Goal: Task Accomplishment & Management: Use online tool/utility

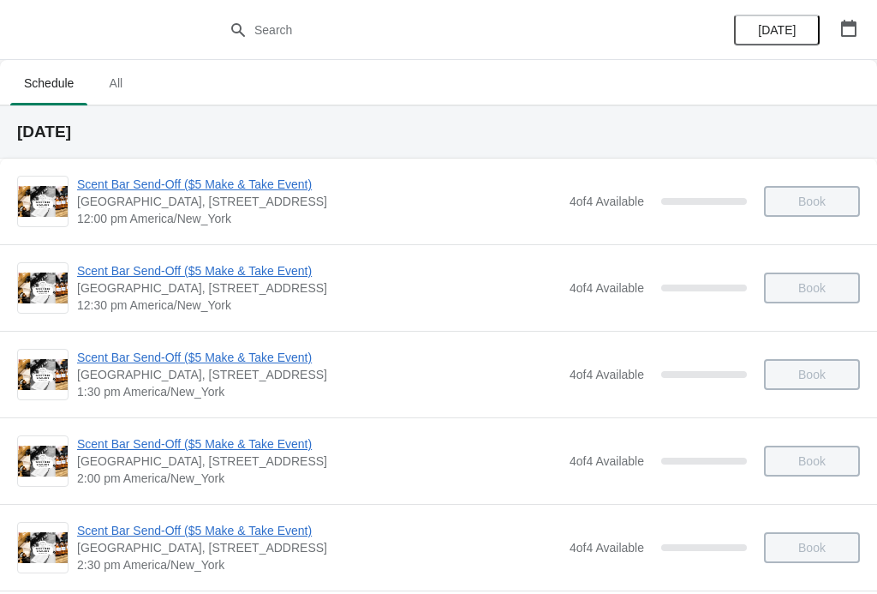
click at [711, 320] on div "Scent Bar Send-Off ($5 Make & Take Event) [GEOGRAPHIC_DATA] [GEOGRAPHIC_DATA], …" at bounding box center [438, 287] width 877 height 86
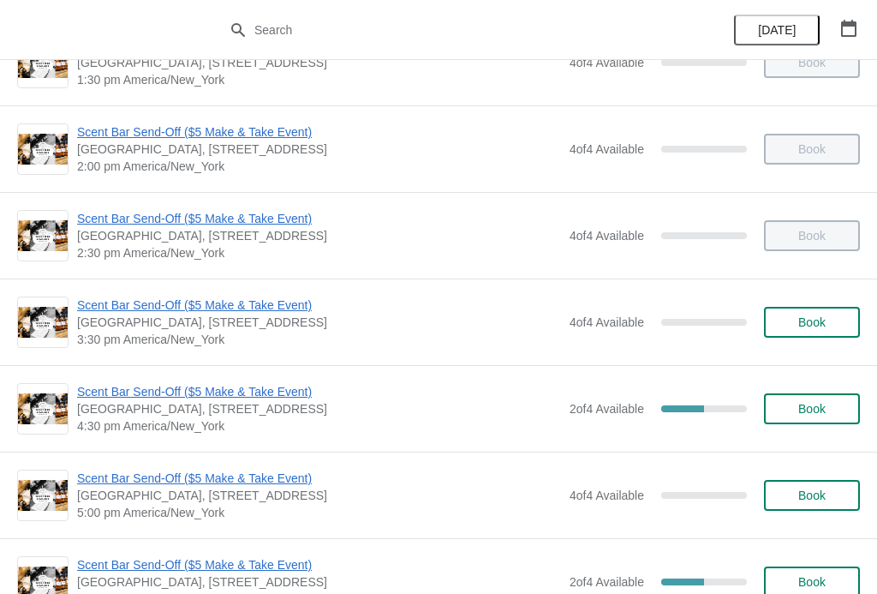
scroll to position [316, 0]
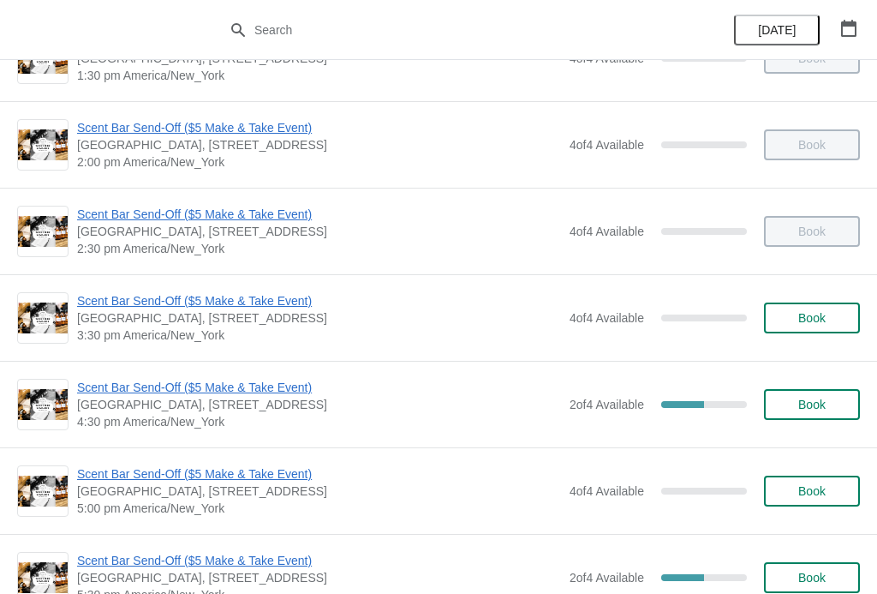
click at [669, 438] on div "Scent Bar Send-Off ($5 Make & Take Event) [GEOGRAPHIC_DATA] [GEOGRAPHIC_DATA], …" at bounding box center [438, 404] width 877 height 86
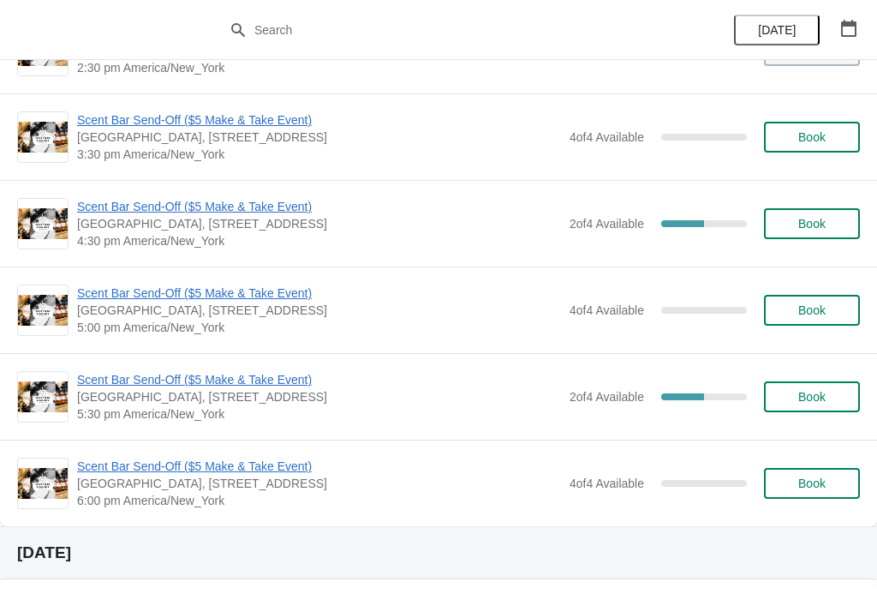
scroll to position [501, 0]
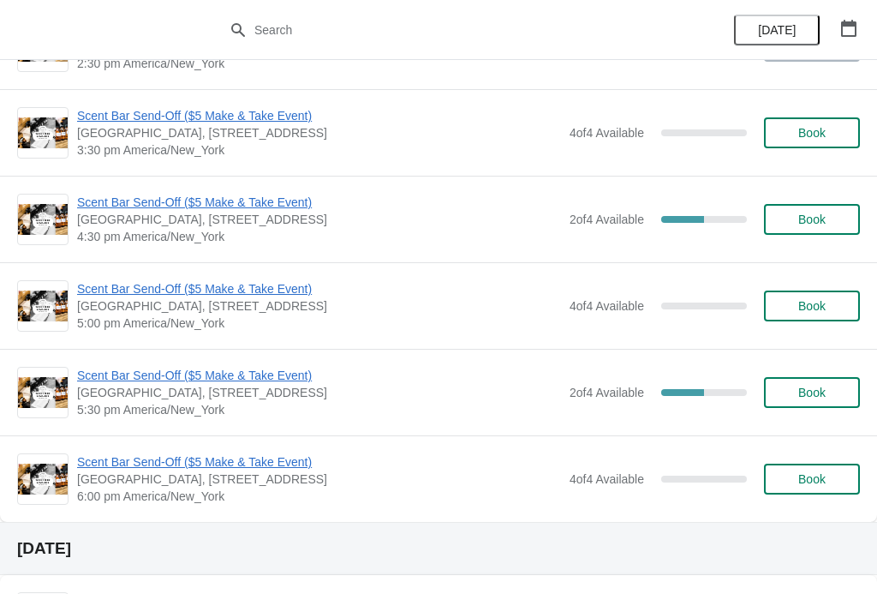
click at [468, 210] on span "Scent Bar Send-Off ($5 Make & Take Event)" at bounding box center [319, 202] width 484 height 17
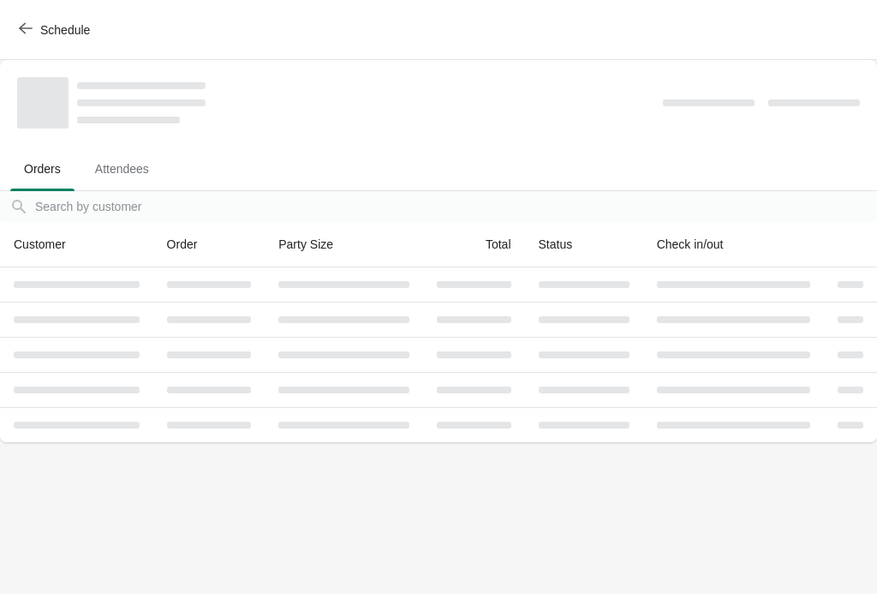
scroll to position [0, 0]
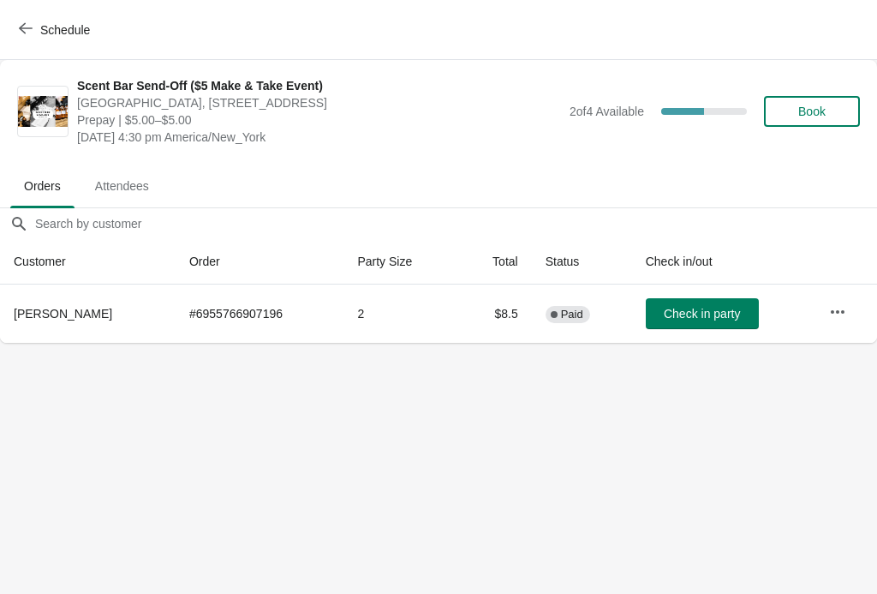
click at [28, 34] on icon "button" at bounding box center [26, 28] width 14 height 14
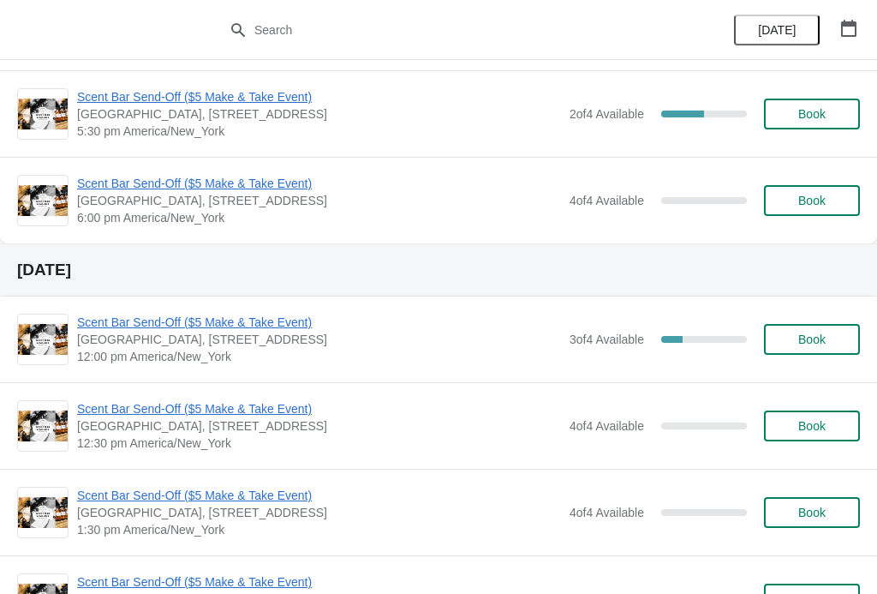
scroll to position [774, 0]
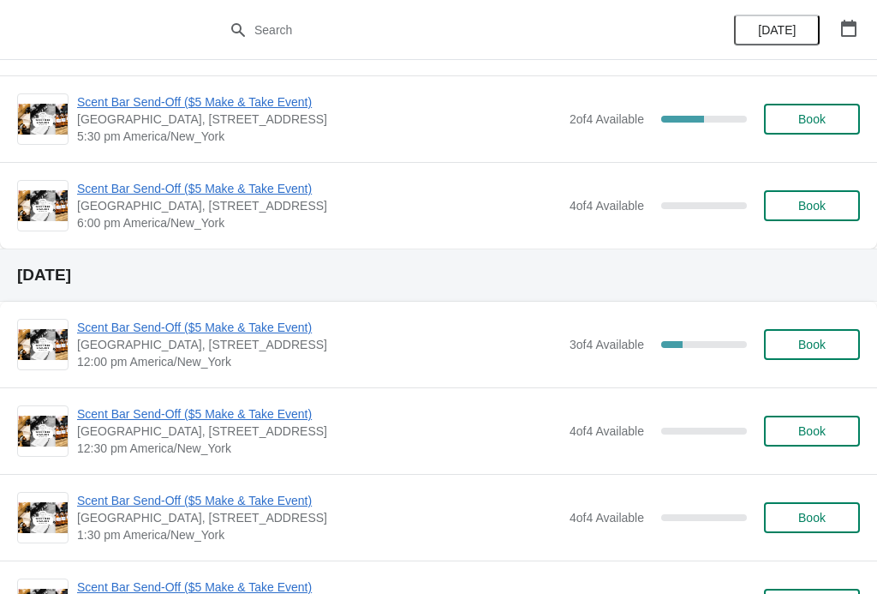
click at [838, 416] on button "Book" at bounding box center [812, 430] width 96 height 31
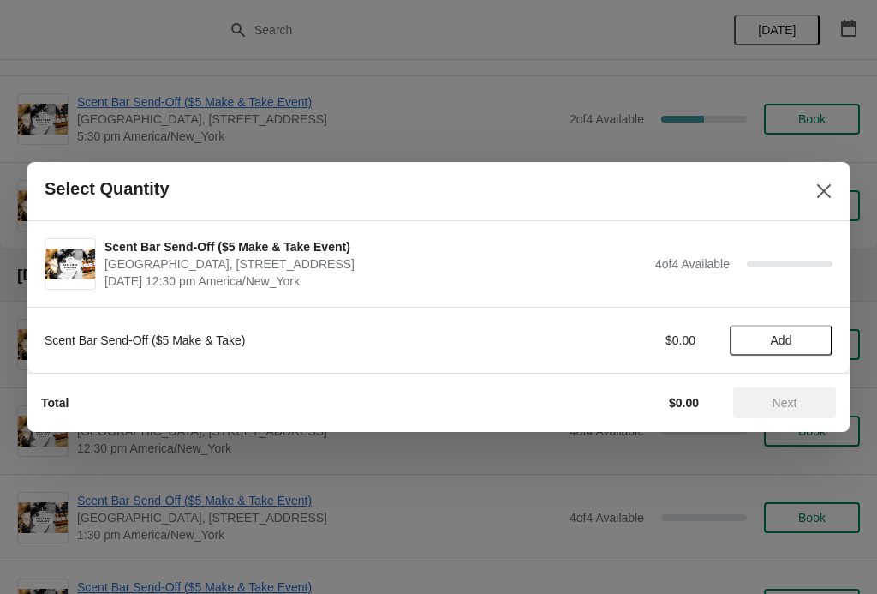
click at [765, 325] on button "Add" at bounding box center [781, 340] width 103 height 31
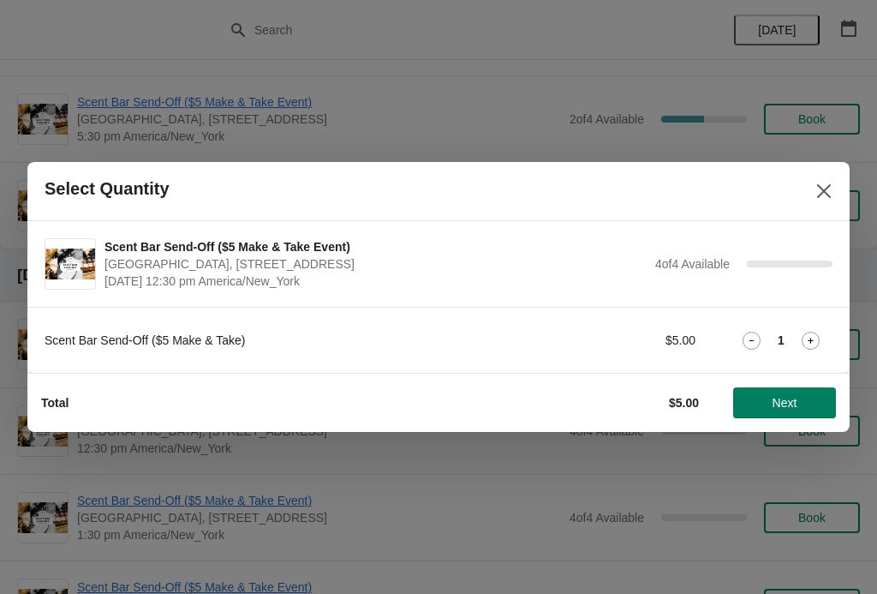
click at [829, 179] on button "Close" at bounding box center [823, 191] width 31 height 31
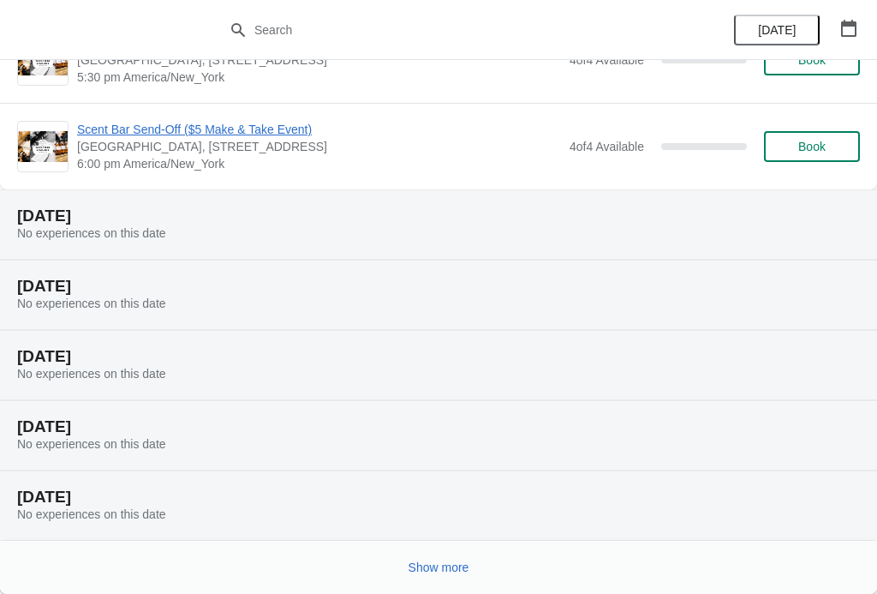
scroll to position [2668, 0]
click at [433, 579] on button "Show more" at bounding box center [439, 567] width 75 height 31
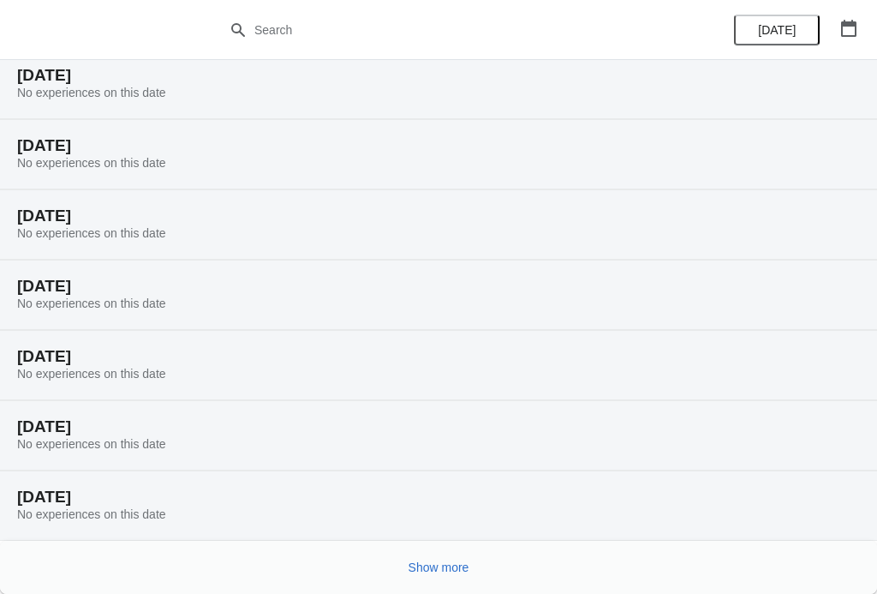
scroll to position [3230, 0]
click at [435, 579] on button "Show more" at bounding box center [439, 567] width 75 height 31
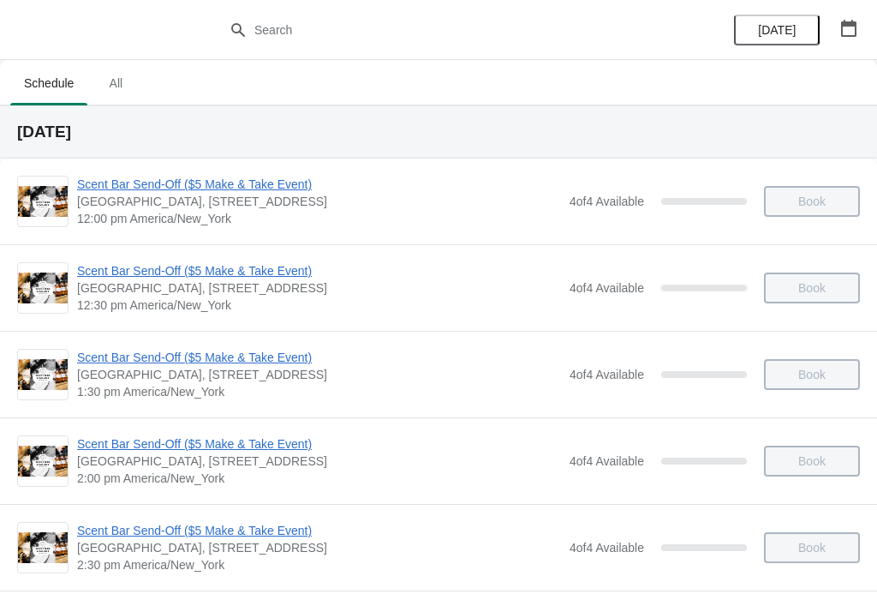
scroll to position [-39, 0]
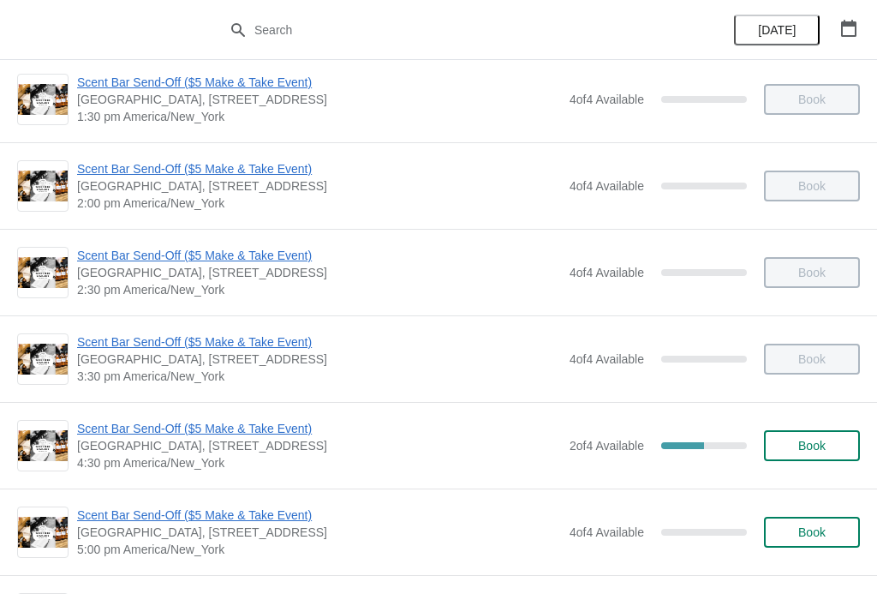
scroll to position [276, 0]
click at [504, 447] on span "[GEOGRAPHIC_DATA], [STREET_ADDRESS]" at bounding box center [319, 444] width 484 height 17
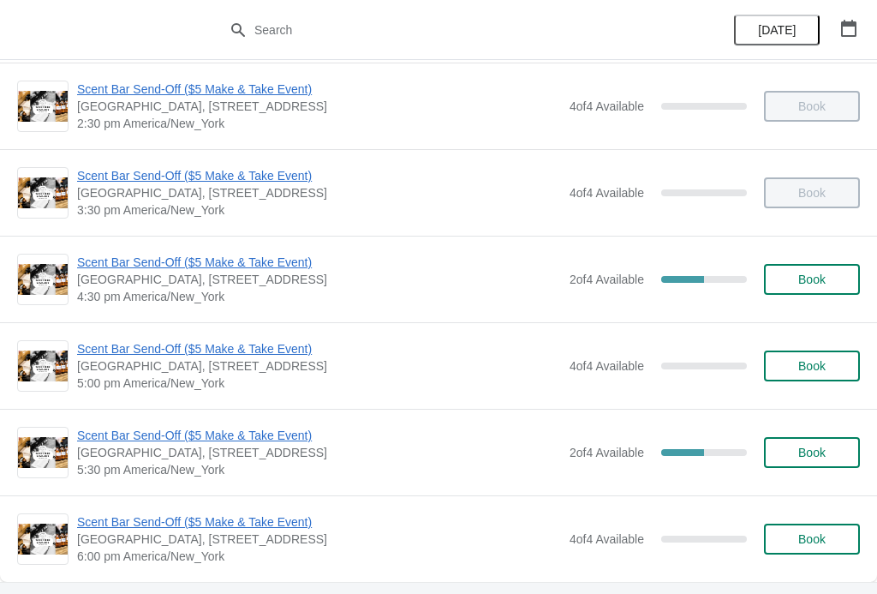
scroll to position [432, 0]
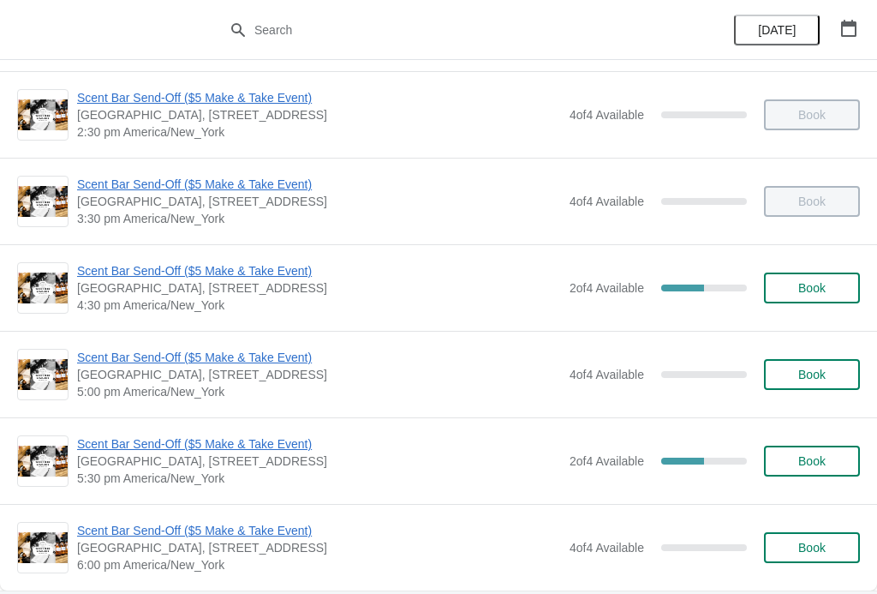
click at [241, 273] on span "Scent Bar Send-Off ($5 Make & Take Event)" at bounding box center [319, 270] width 484 height 17
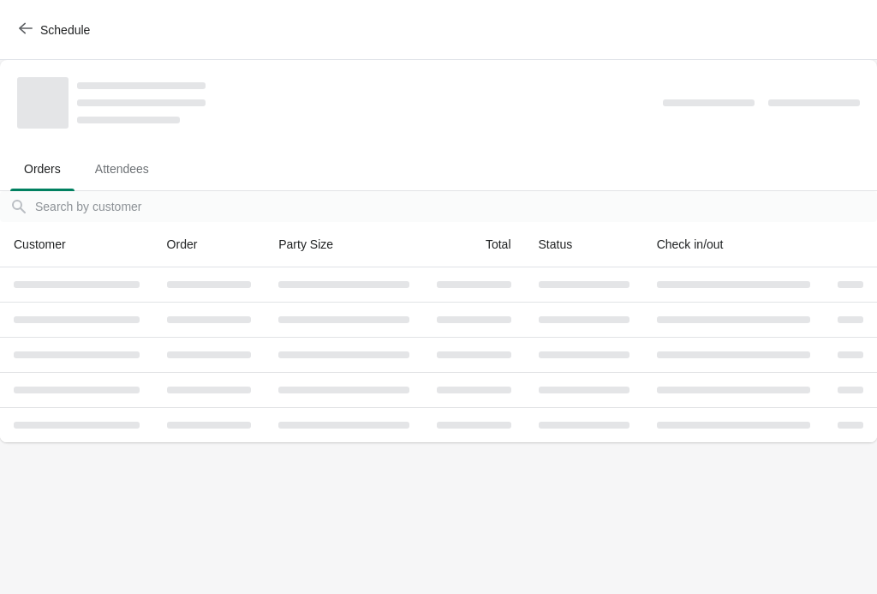
scroll to position [0, 0]
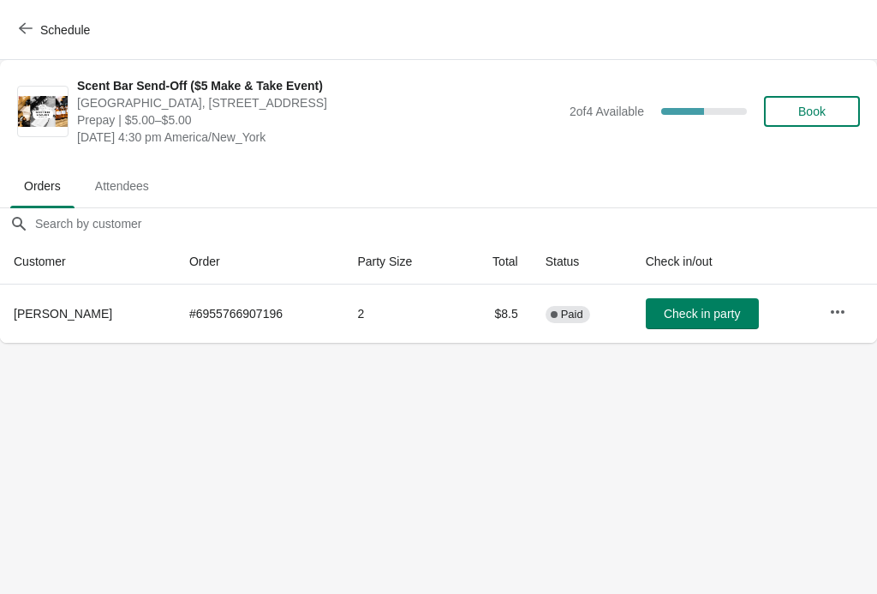
click at [695, 313] on span "Check in party" at bounding box center [702, 314] width 76 height 14
